Goal: Task Accomplishment & Management: Use online tool/utility

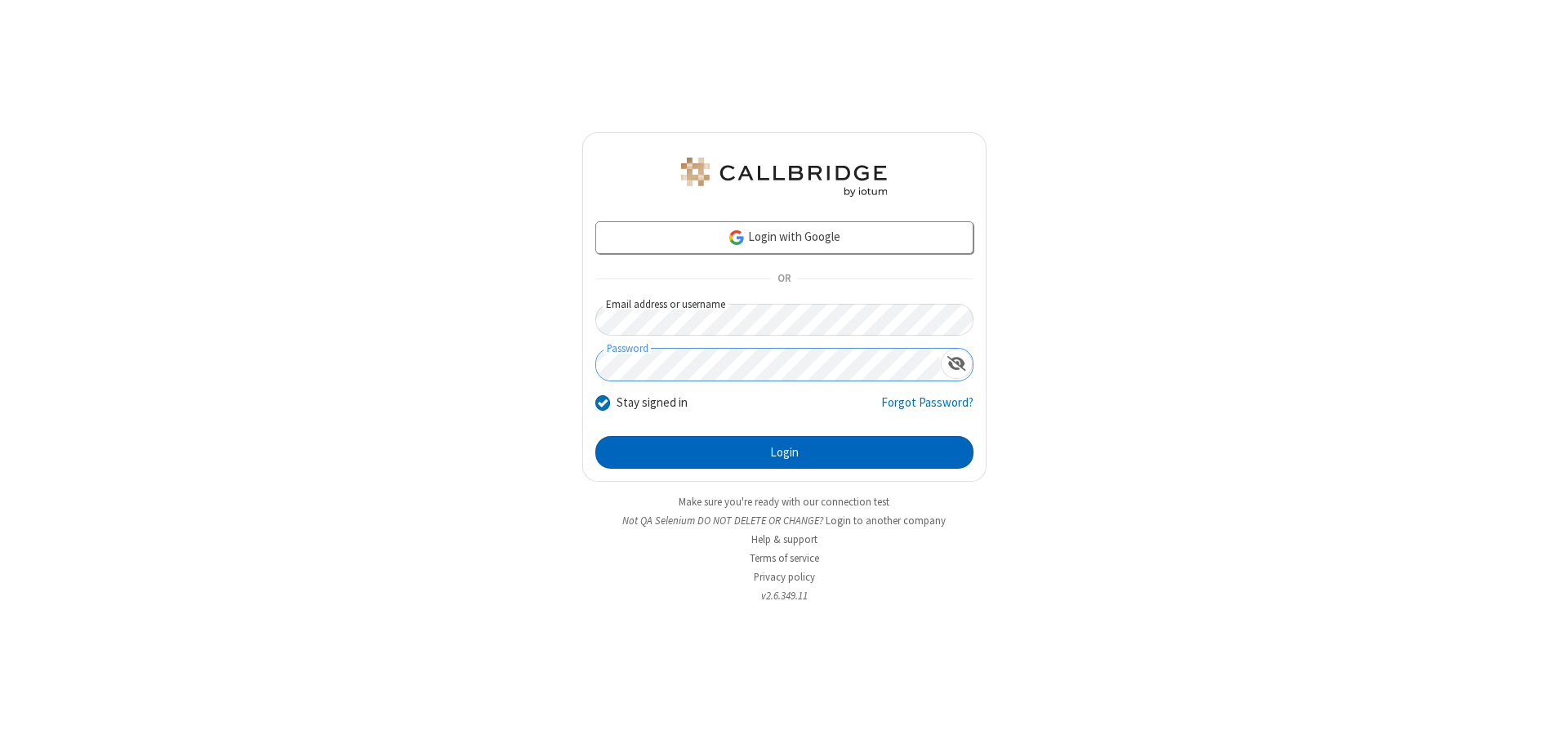
click at [784, 453] on button "Login" at bounding box center [784, 452] width 378 height 33
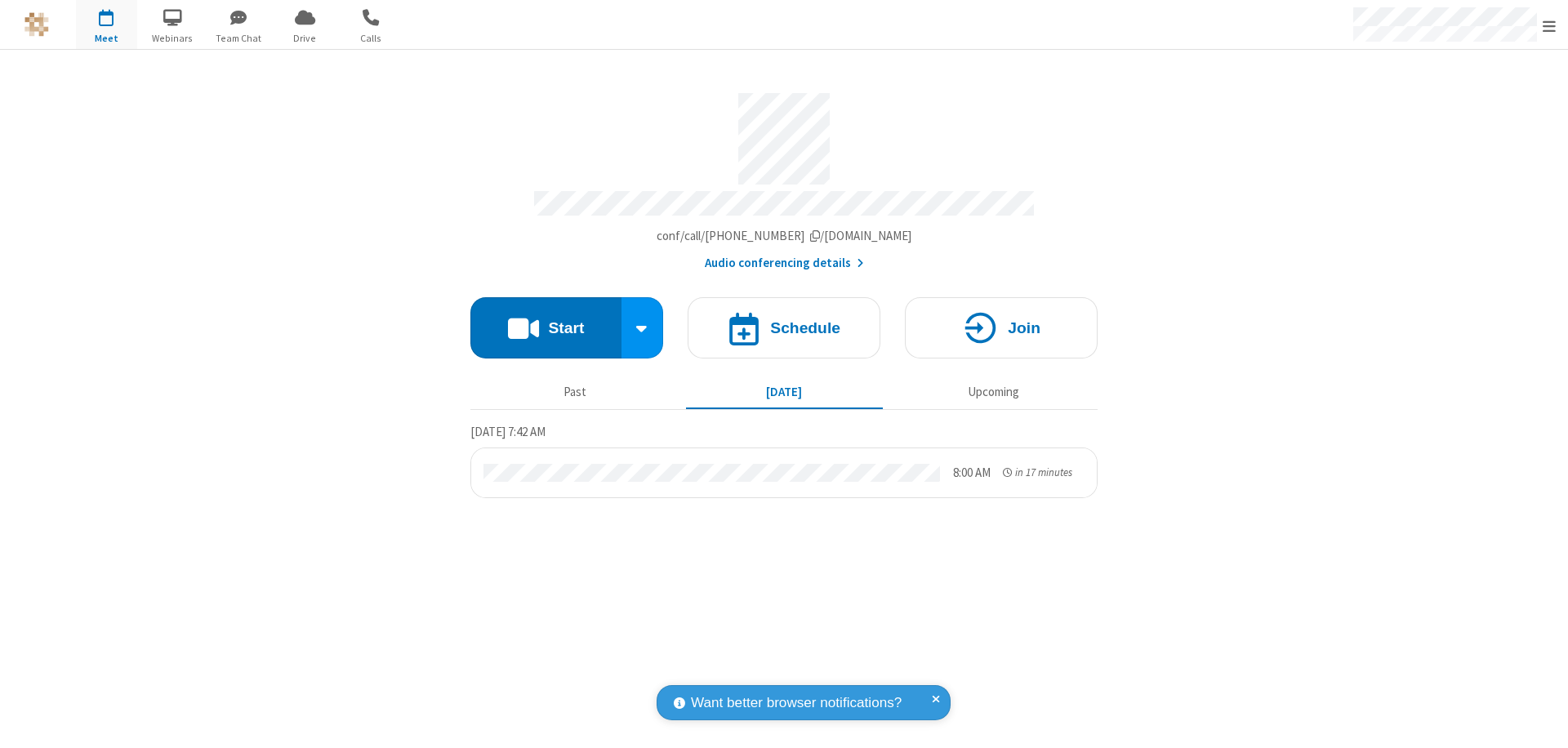
click at [1549, 25] on span "Open menu" at bounding box center [1549, 25] width 13 height 16
click at [305, 37] on span "Drive" at bounding box center [304, 38] width 61 height 15
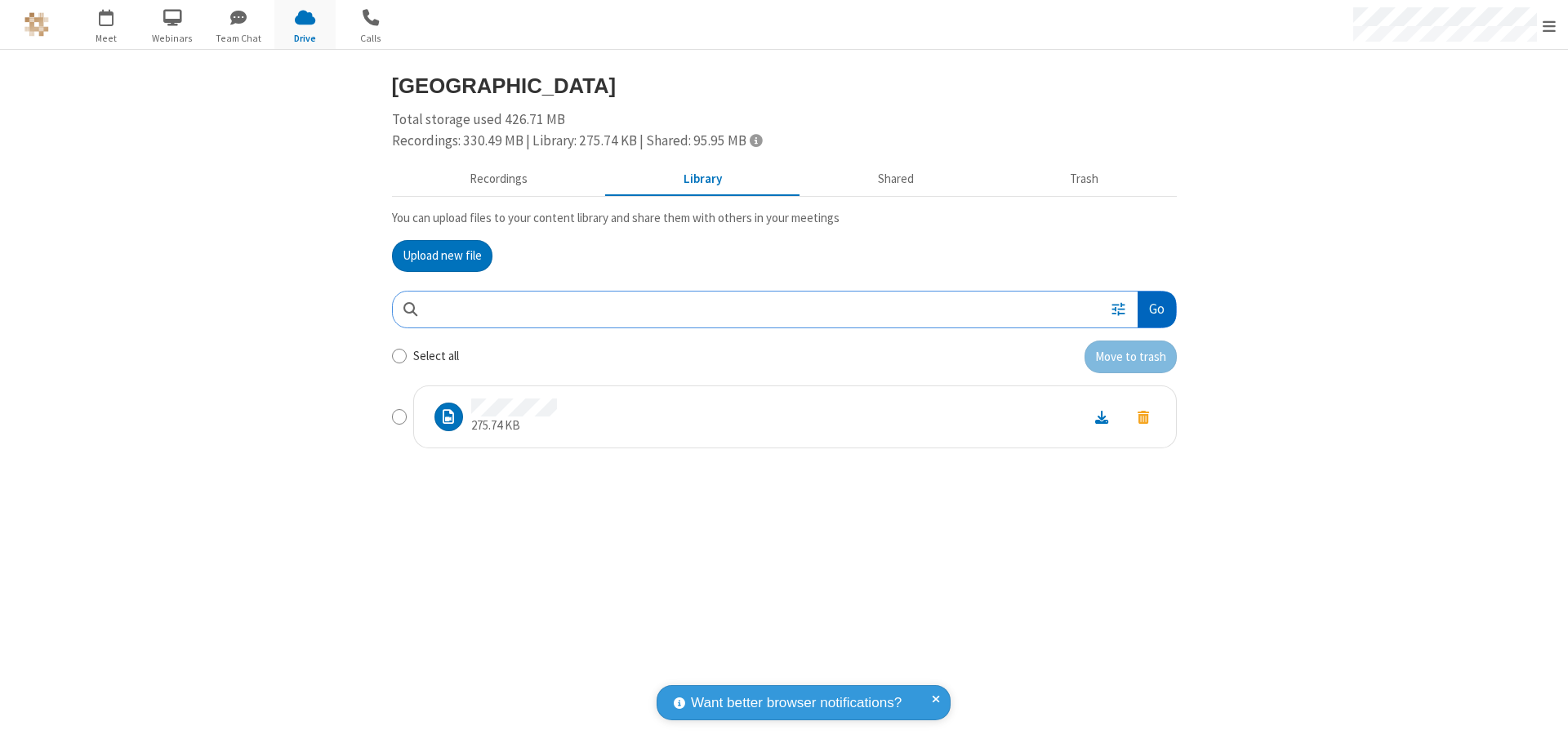
click at [1155, 309] on button "Go" at bounding box center [1156, 309] width 37 height 36
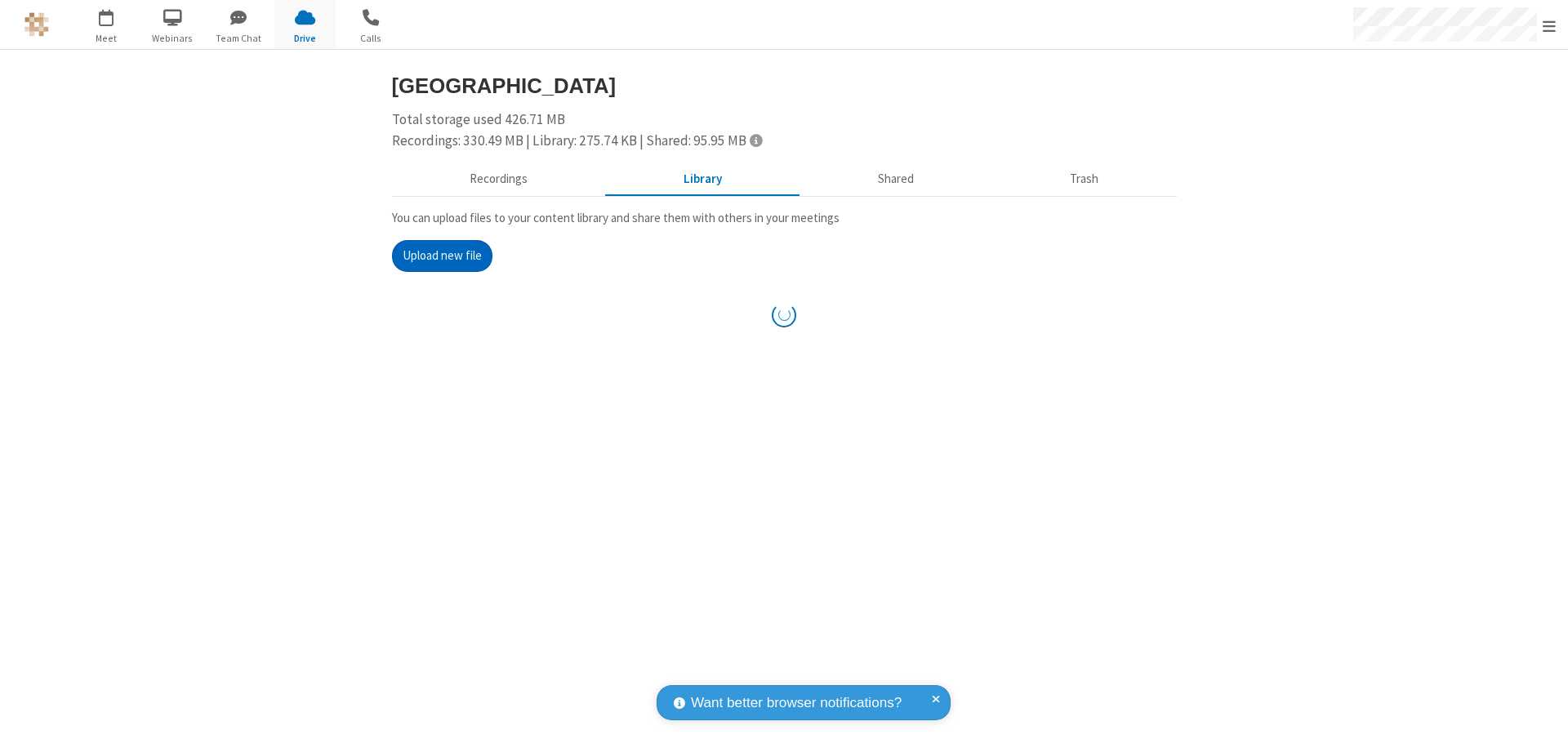
click at [442, 255] on button "Upload new file" at bounding box center [442, 256] width 100 height 33
